Goal: Task Accomplishment & Management: Manage account settings

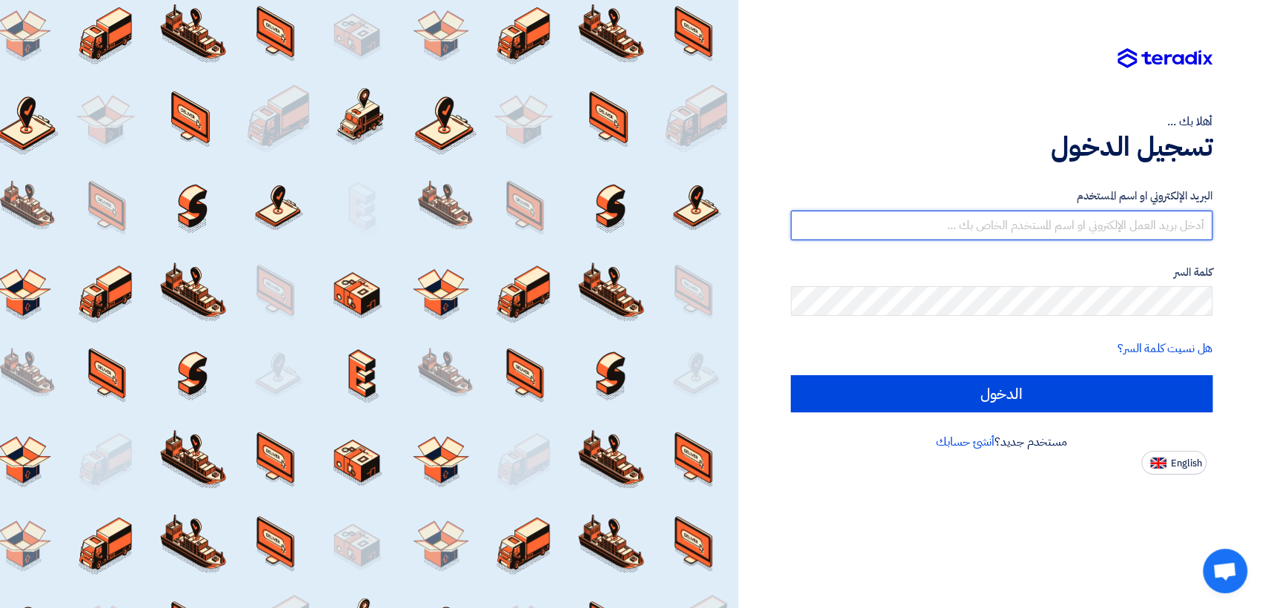
type input "[EMAIL_ADDRESS][DOMAIN_NAME]"
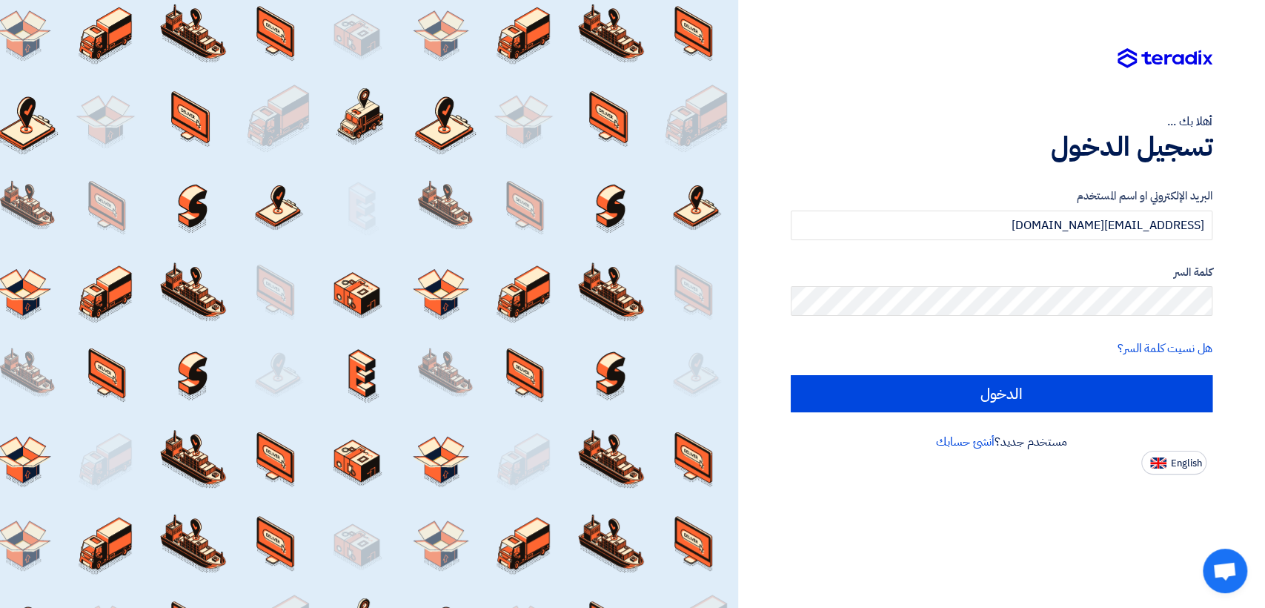
click at [836, 370] on form "البريد الإلكتروني او اسم المستخدم [EMAIL_ADDRESS][DOMAIN_NAME] كلمة السر هل نسي…" at bounding box center [1002, 299] width 422 height 225
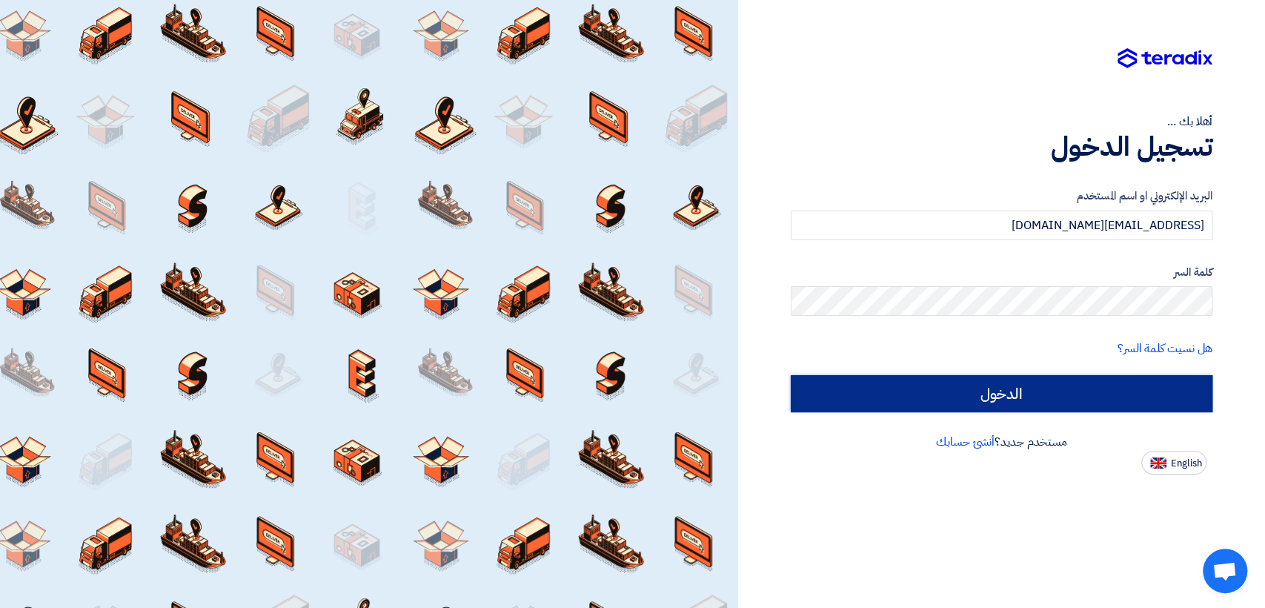
click at [845, 406] on input "الدخول" at bounding box center [1002, 393] width 422 height 37
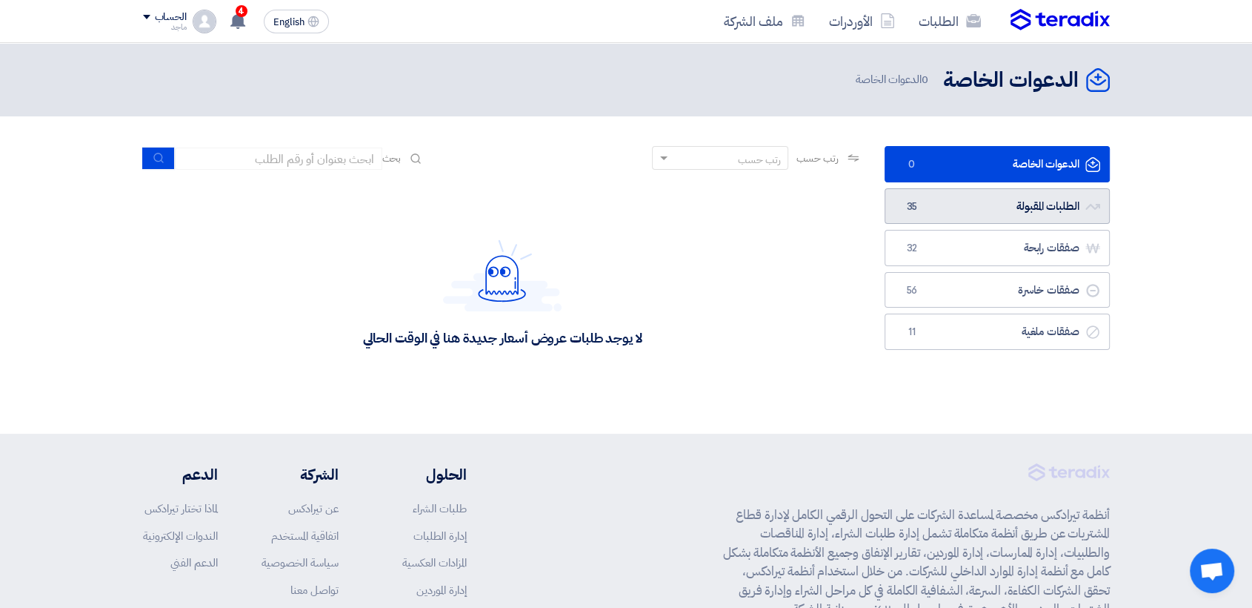
click at [1019, 197] on link "الطلبات المقبولة الطلبات المقبولة 35" at bounding box center [997, 206] width 225 height 36
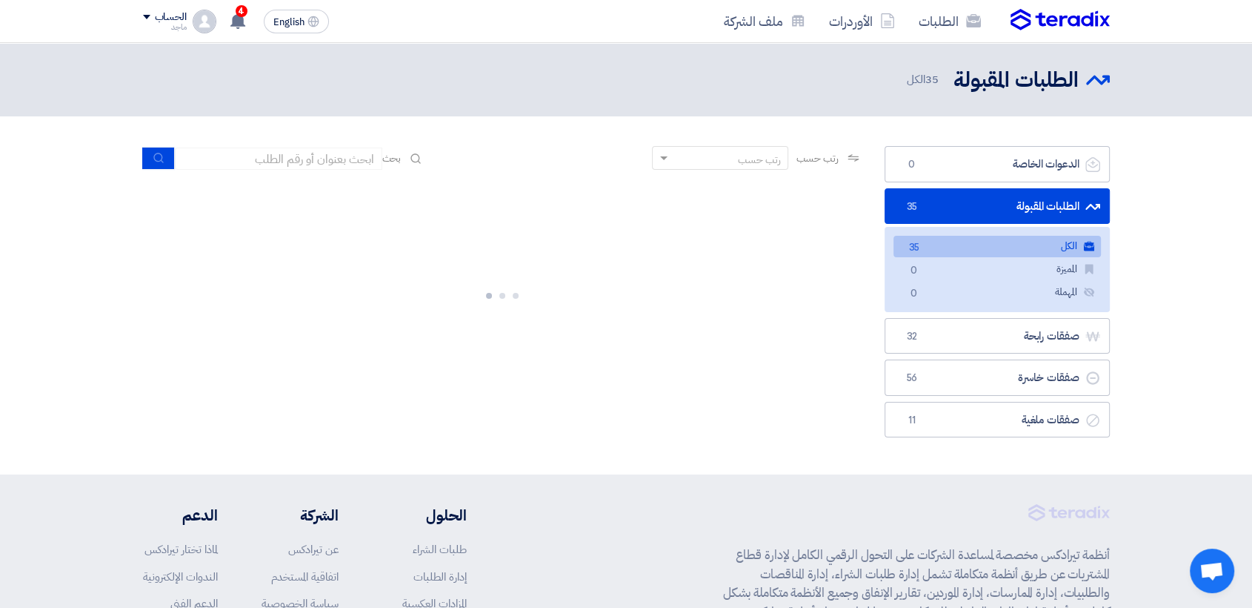
click at [788, 275] on div at bounding box center [502, 293] width 719 height 222
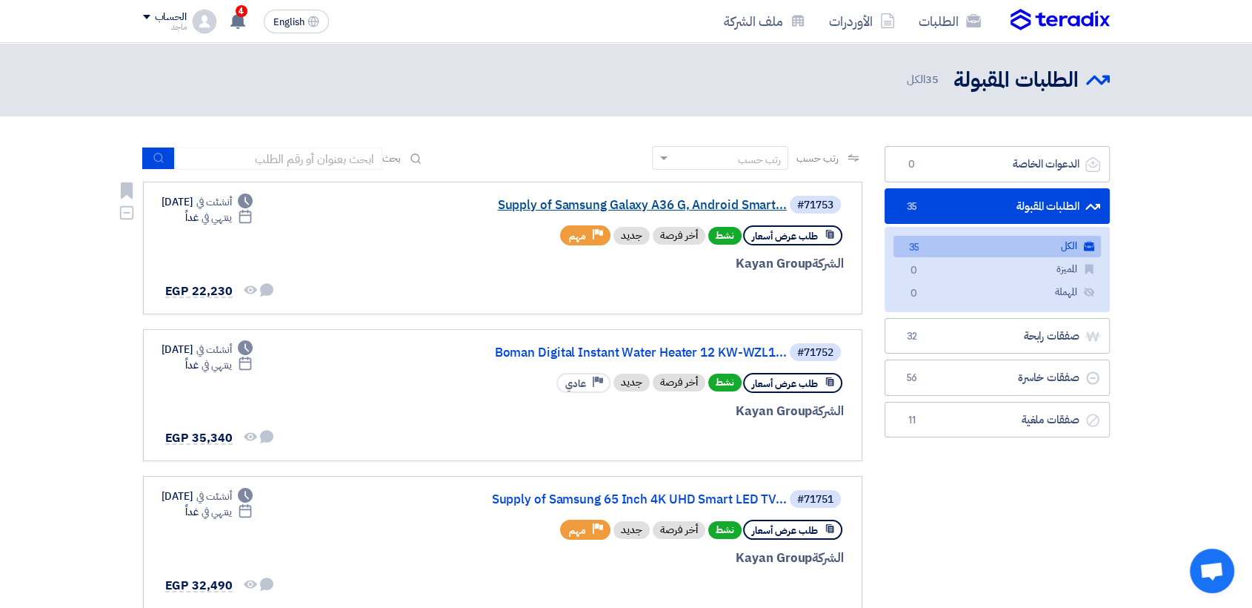
click at [702, 205] on link "Supply of Samsung Galaxy A36 G, Android Smart..." at bounding box center [639, 205] width 296 height 13
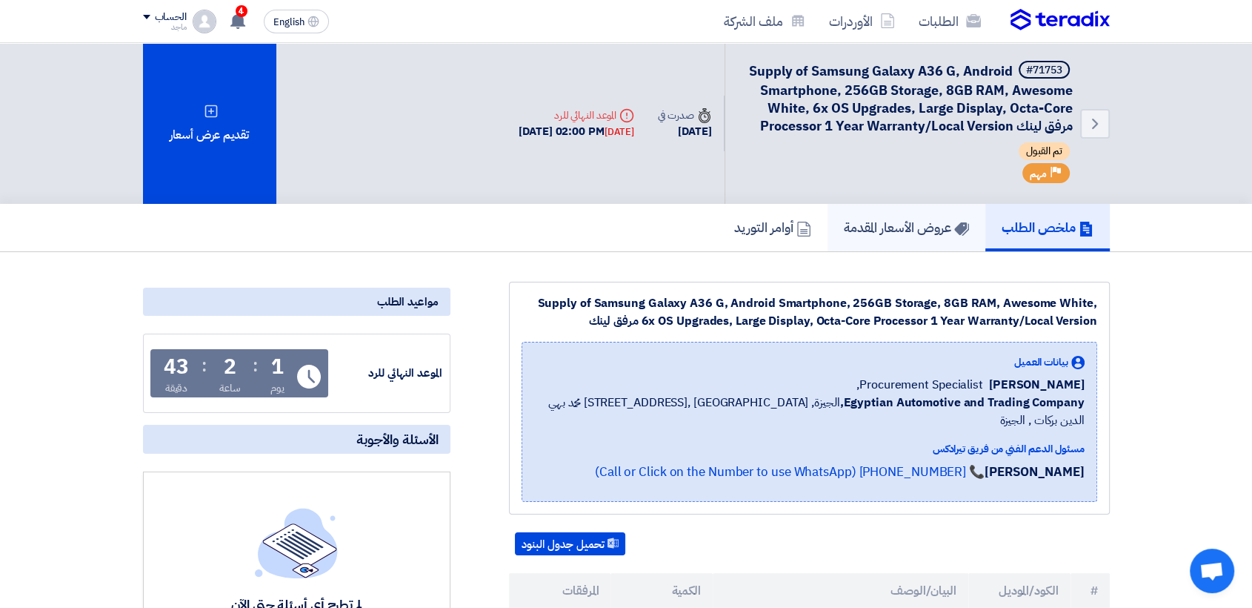
click at [854, 213] on link "عروض الأسعار المقدمة" at bounding box center [907, 227] width 158 height 47
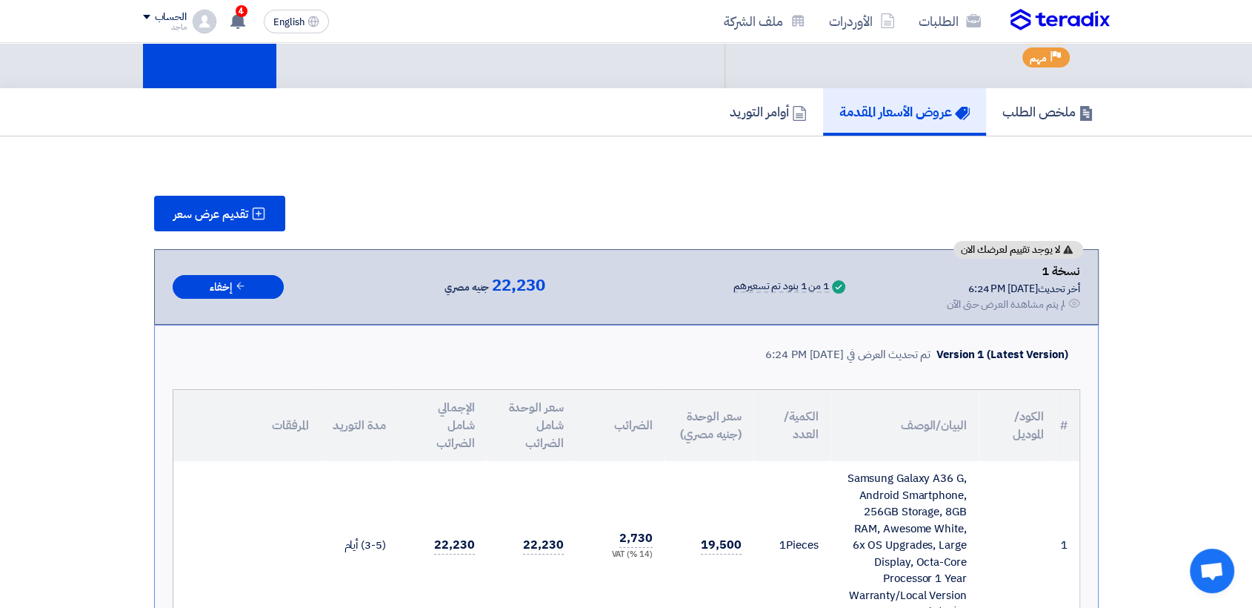
scroll to position [124, 0]
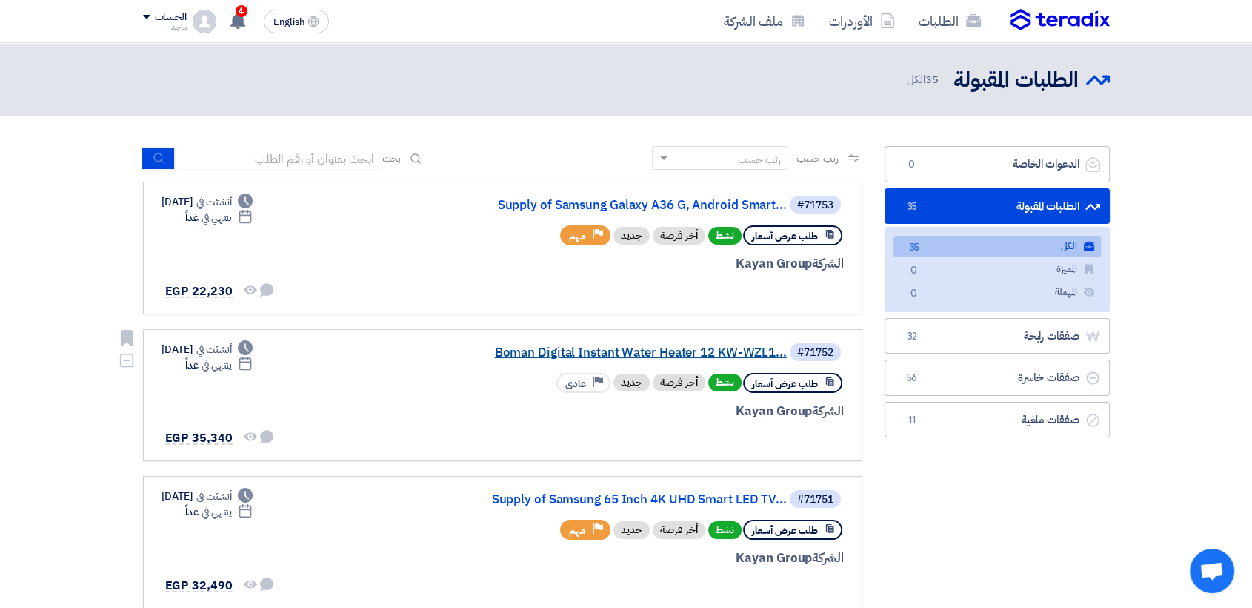
click at [699, 346] on link "Boman Digital Instant Water Heater 12 KW-WZL1..." at bounding box center [639, 352] width 296 height 13
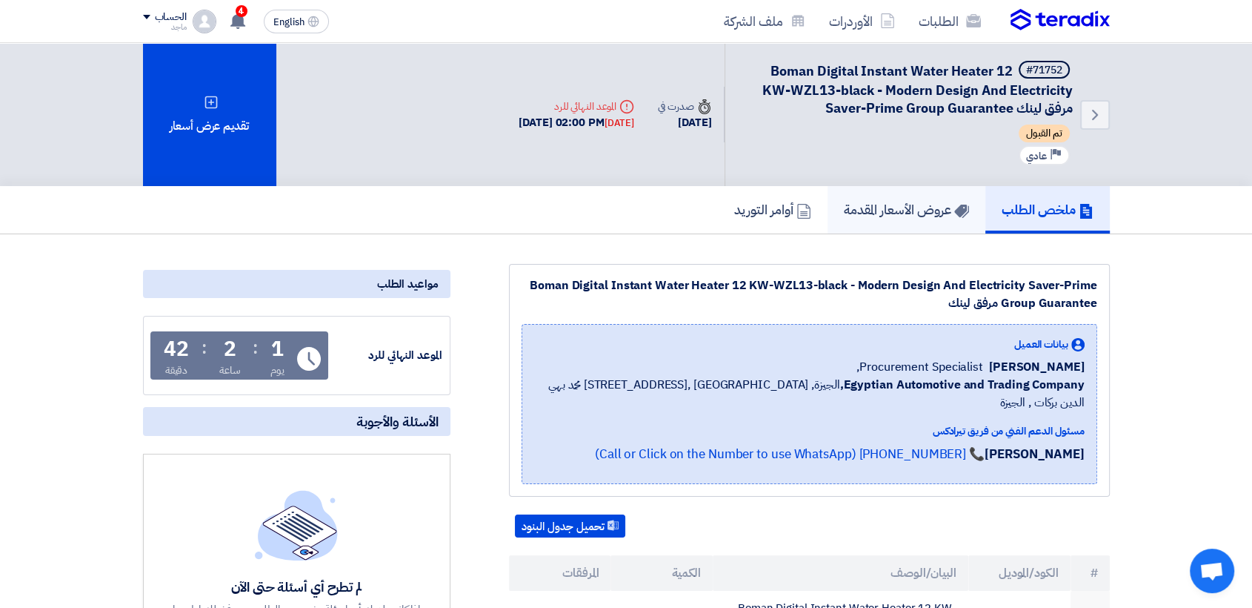
click at [862, 215] on h5 "عروض الأسعار المقدمة" at bounding box center [906, 209] width 125 height 17
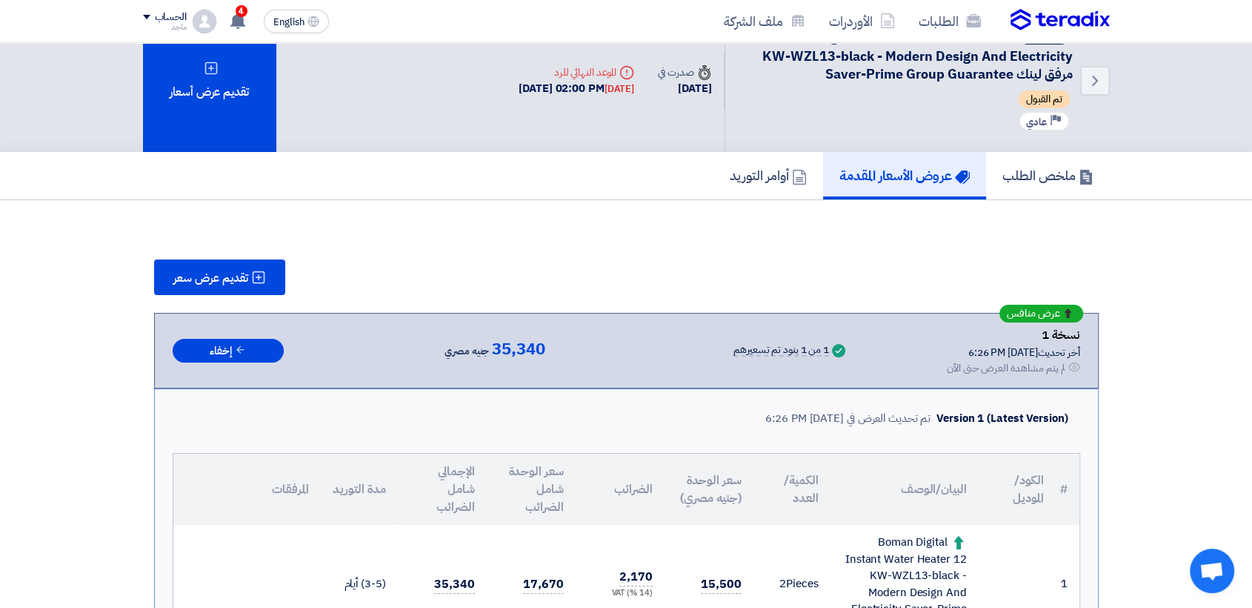
scroll to position [36, 0]
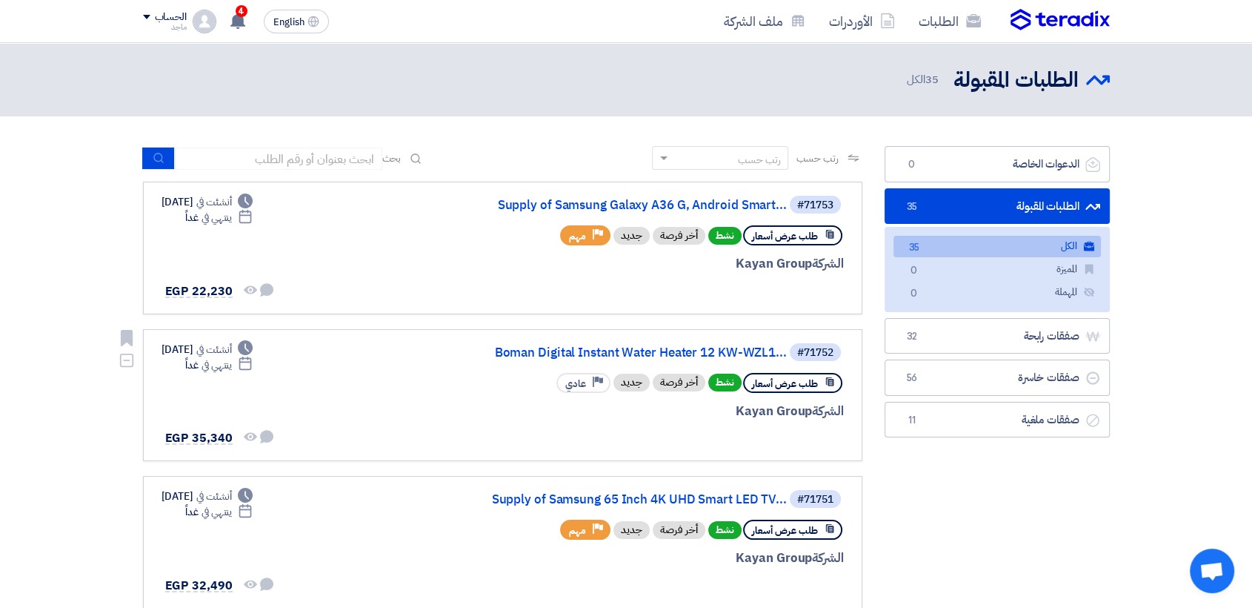
click at [740, 356] on link "Boman Digital Instant Water Heater 12 KW-WZL1..." at bounding box center [639, 352] width 296 height 13
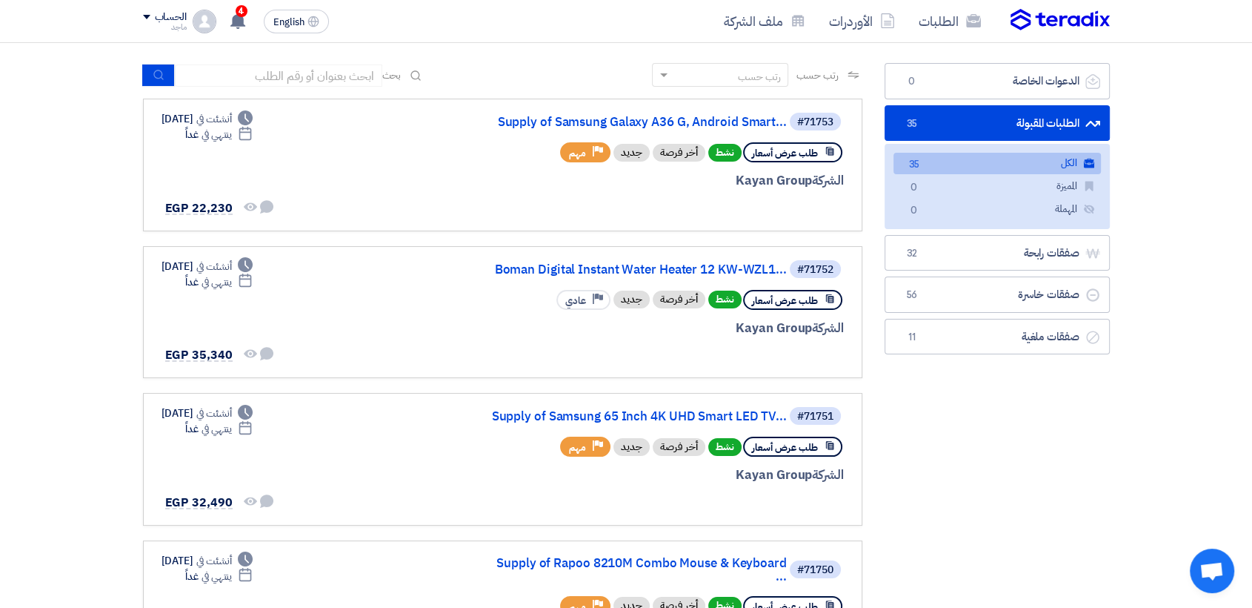
scroll to position [96, 0]
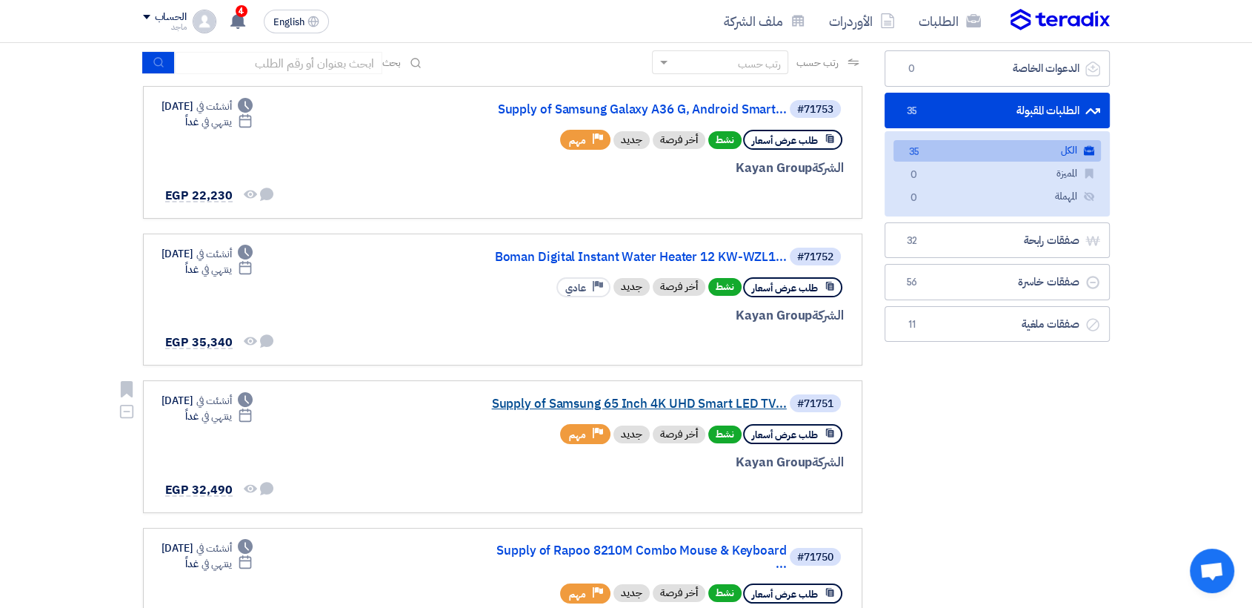
click at [604, 397] on link "Supply of Samsung 65 Inch 4K UHD Smart LED TV..." at bounding box center [639, 403] width 296 height 13
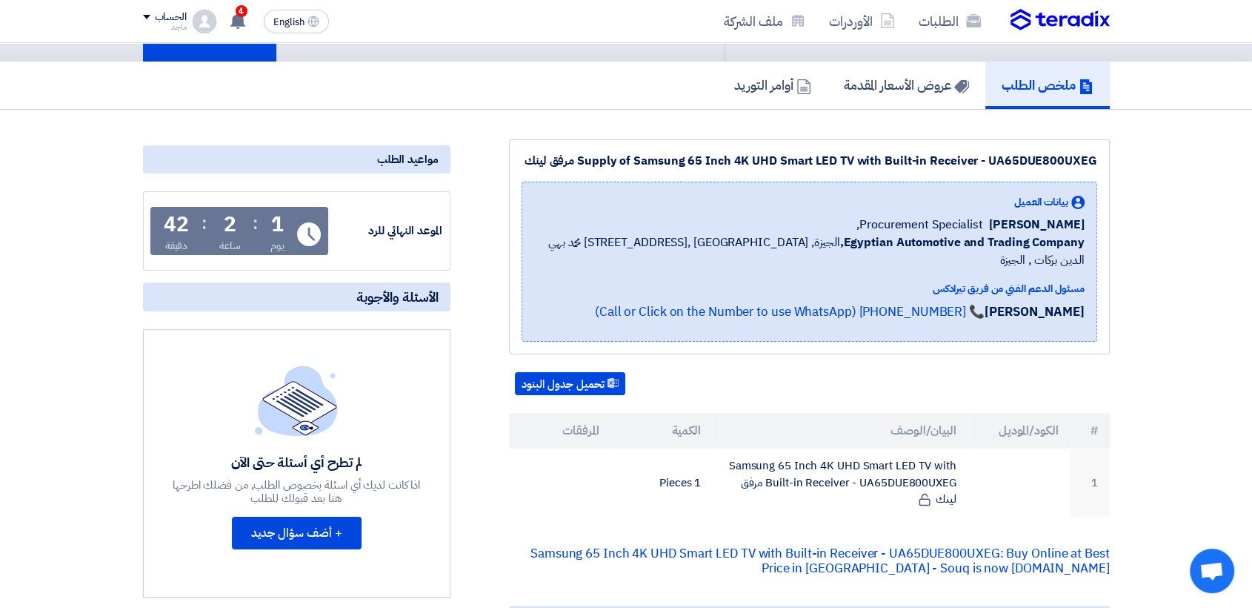
scroll to position [156, 0]
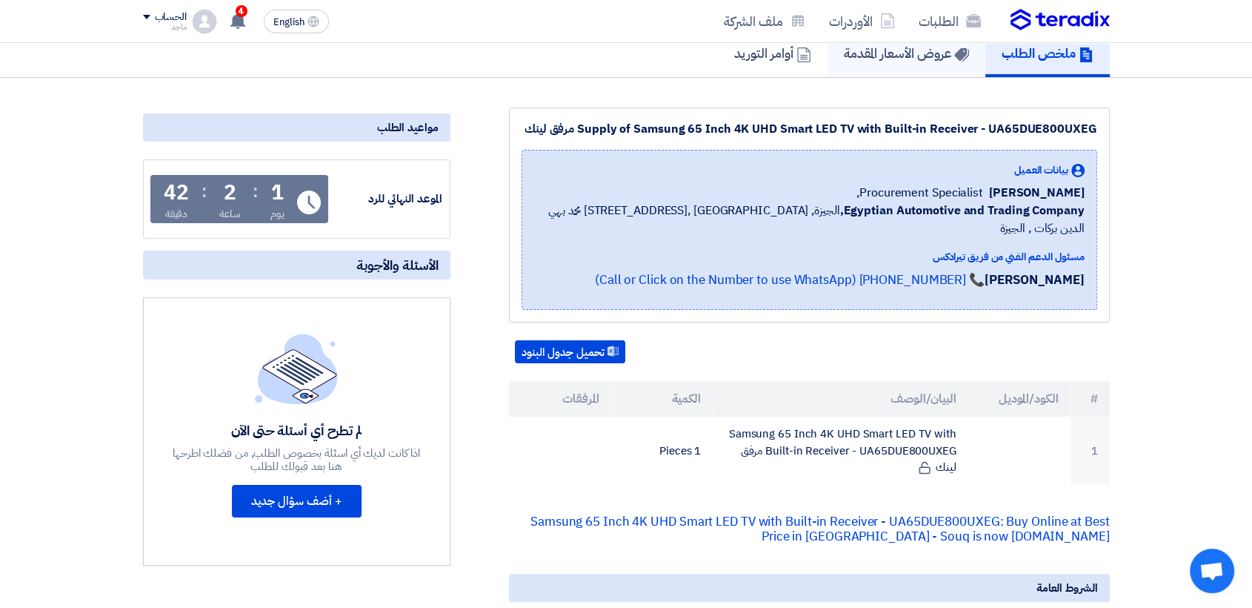
click at [888, 63] on link "عروض الأسعار المقدمة" at bounding box center [907, 53] width 158 height 47
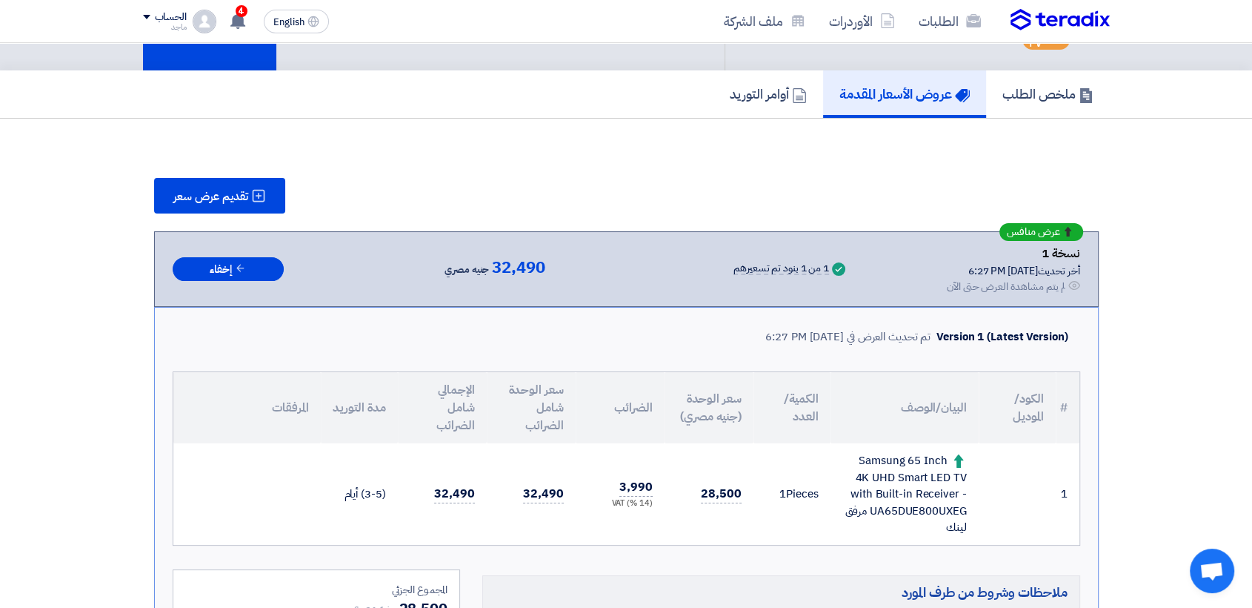
scroll to position [156, 0]
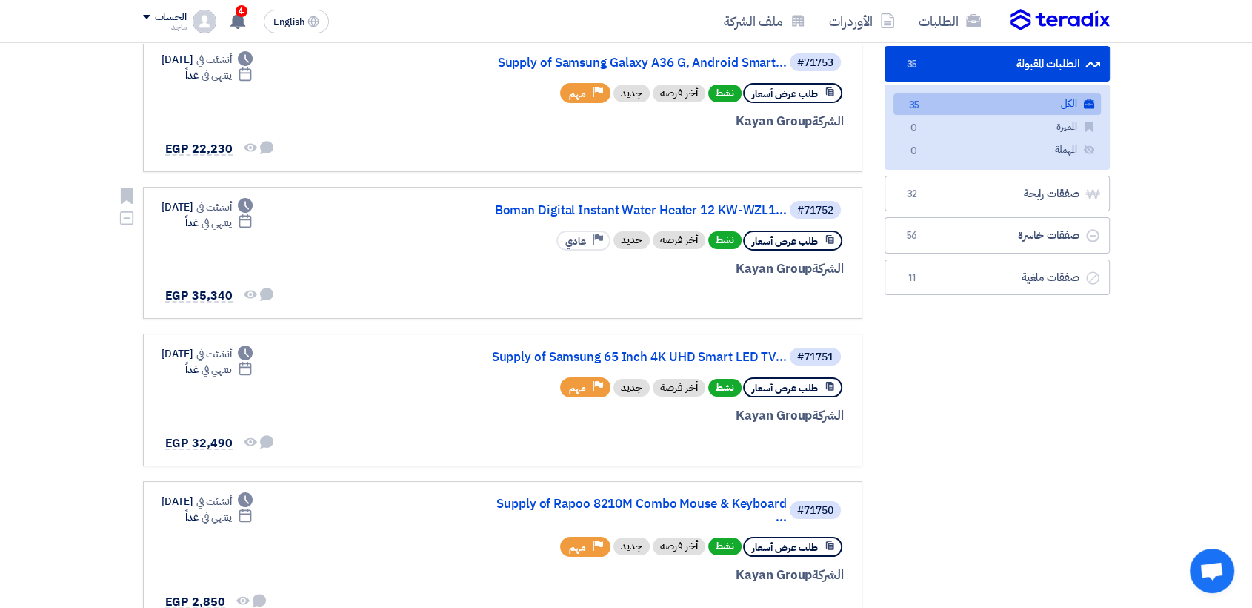
scroll to position [147, 0]
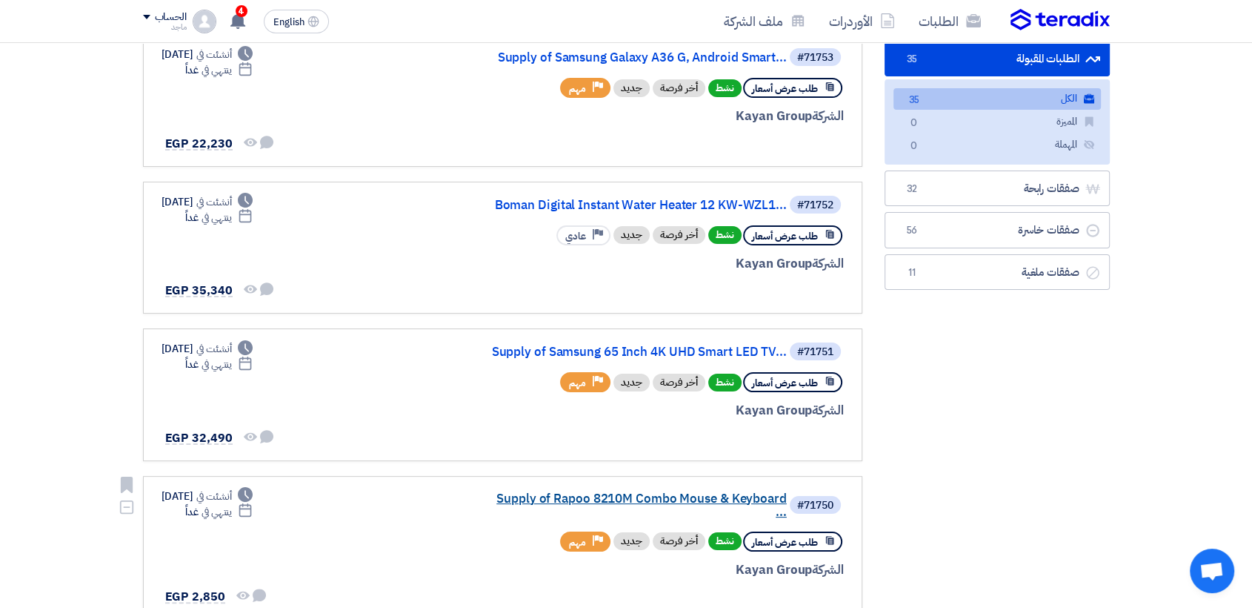
click at [646, 492] on link "Supply of Rapoo 8210M Combo Mouse & Keyboard ..." at bounding box center [639, 505] width 296 height 27
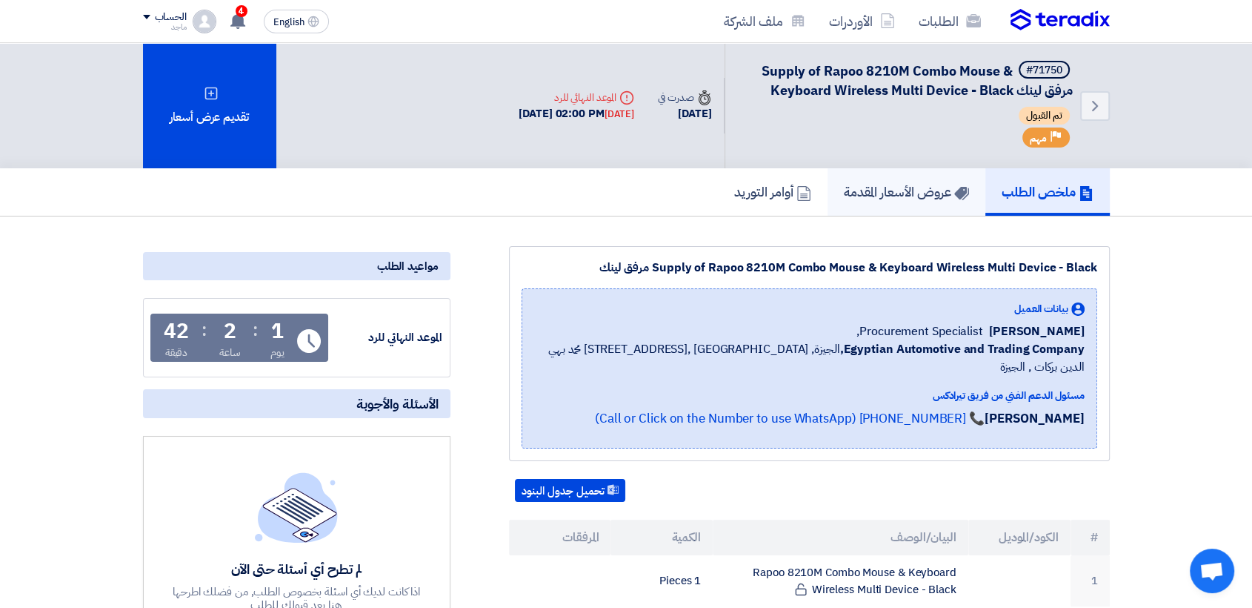
click at [919, 177] on link "عروض الأسعار المقدمة" at bounding box center [907, 191] width 158 height 47
